Goal: Navigation & Orientation: Find specific page/section

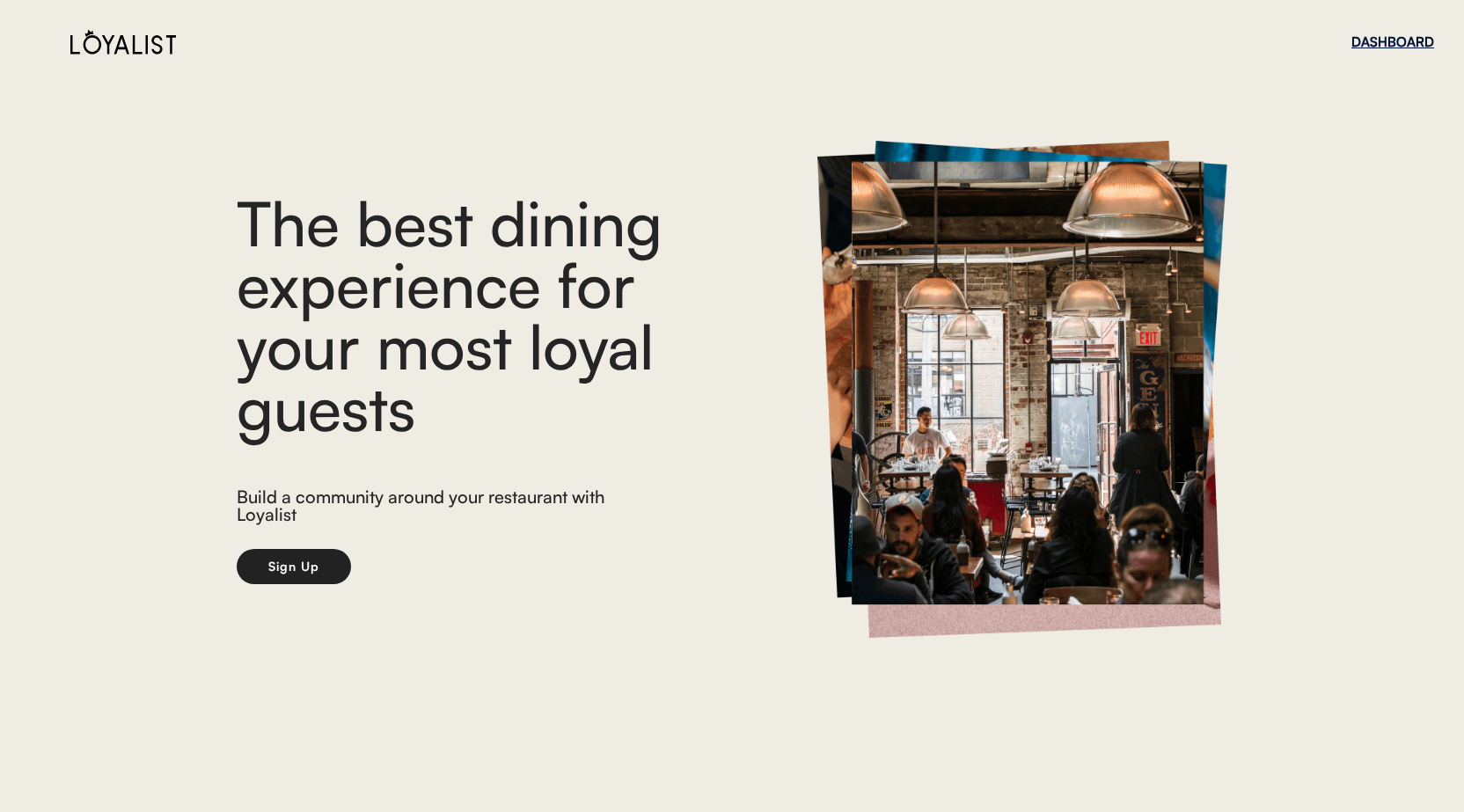
click at [1377, 41] on div "DASHBOARD" at bounding box center [1393, 41] width 83 height 13
click at [1272, 41] on div "DASHBOARD" at bounding box center [1309, 41] width 83 height 13
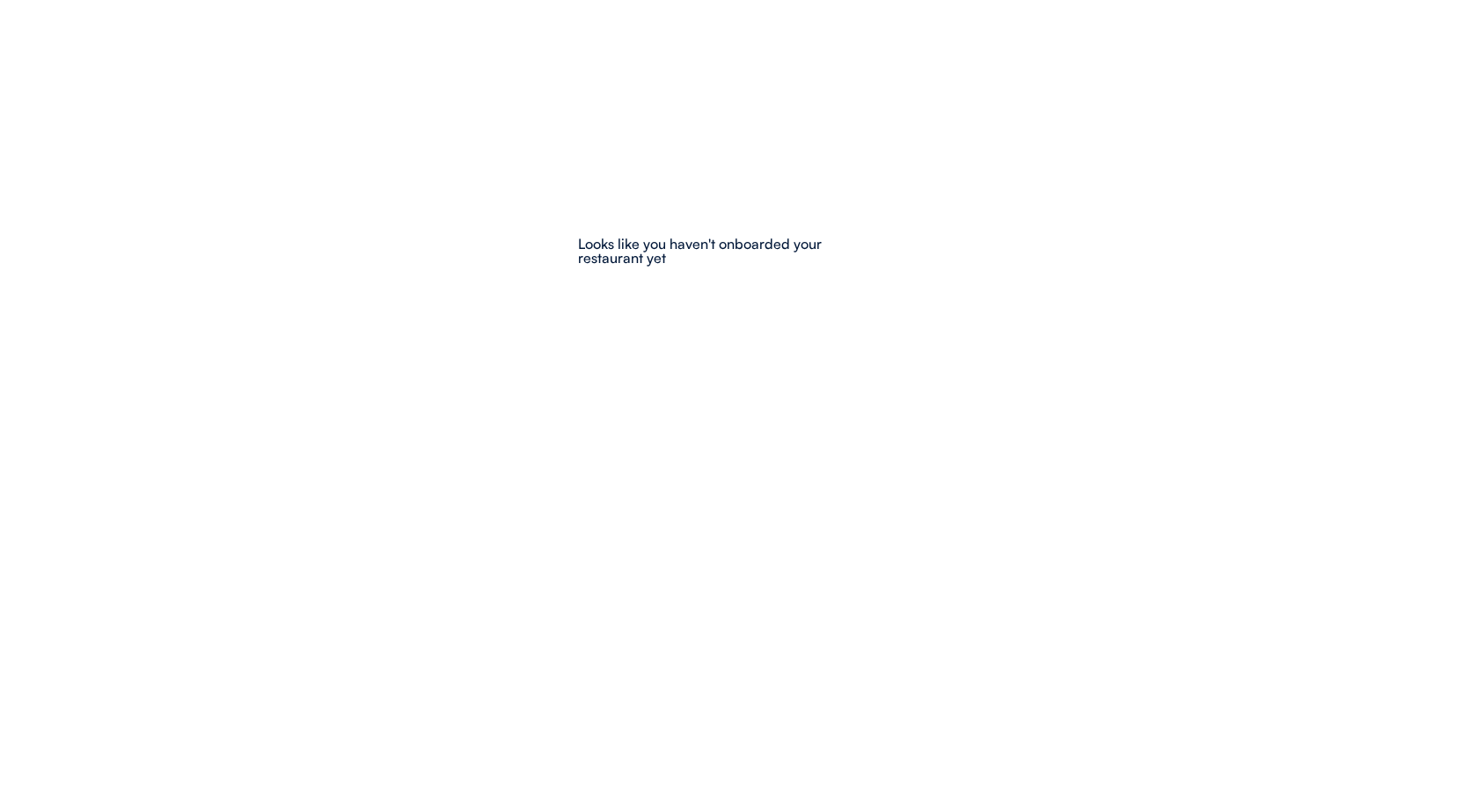
click at [736, 305] on div "Dashboard pending Our team will notify you when your dashboard is ready Looks l…" at bounding box center [732, 228] width 308 height 281
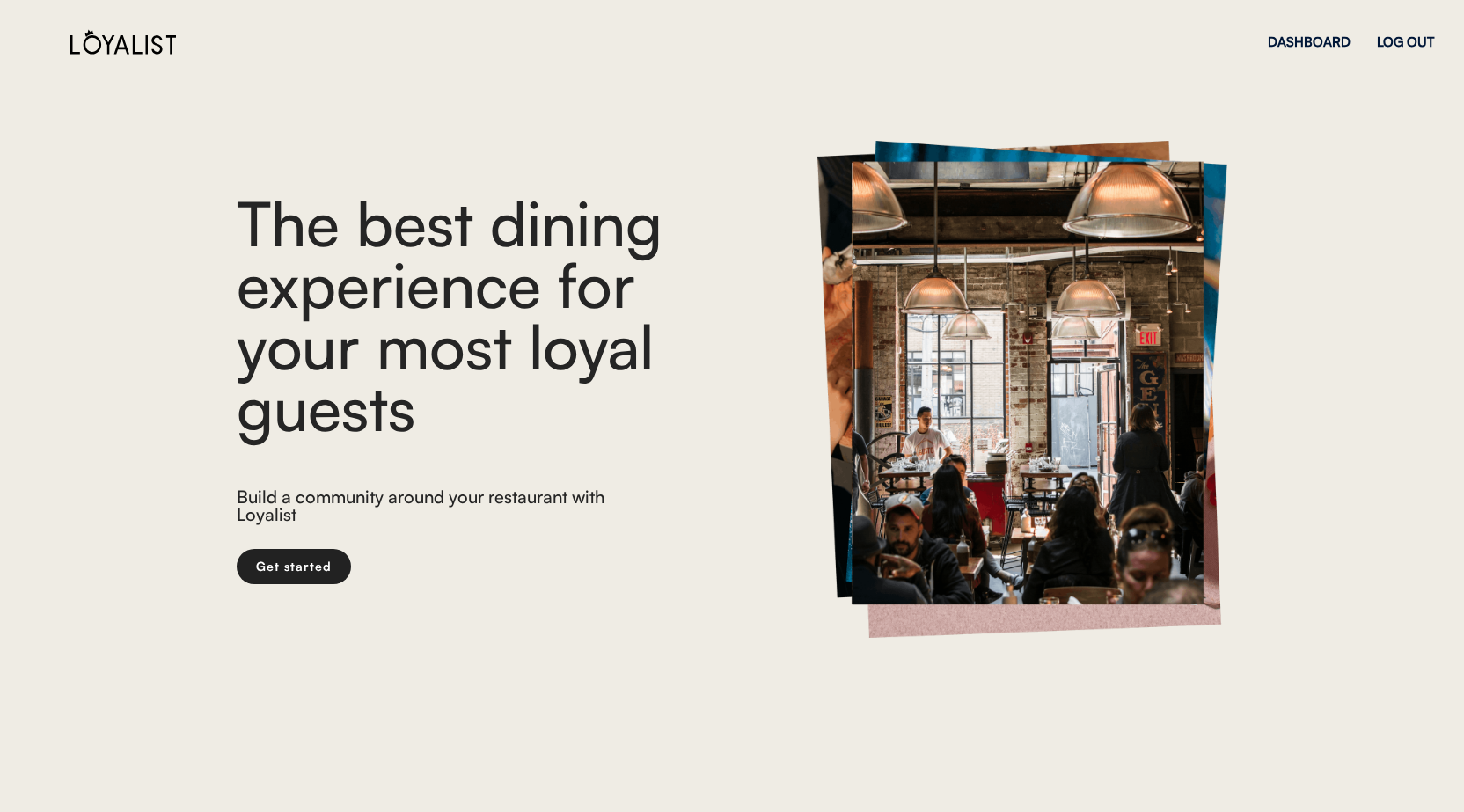
click at [1289, 38] on div "DASHBOARD" at bounding box center [1309, 41] width 83 height 13
click at [1292, 35] on div "DASHBOARD" at bounding box center [1309, 41] width 83 height 13
